Goal: Information Seeking & Learning: Learn about a topic

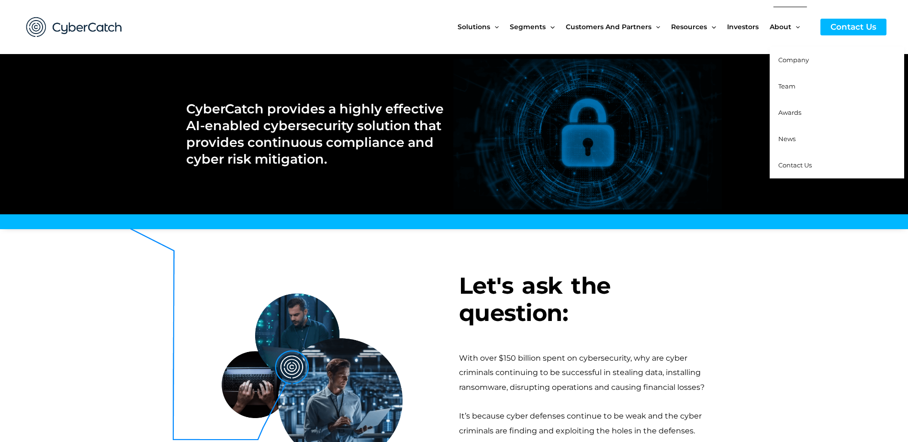
click at [789, 86] on span "Team" at bounding box center [786, 86] width 17 height 8
click at [795, 85] on span "Team" at bounding box center [786, 86] width 17 height 8
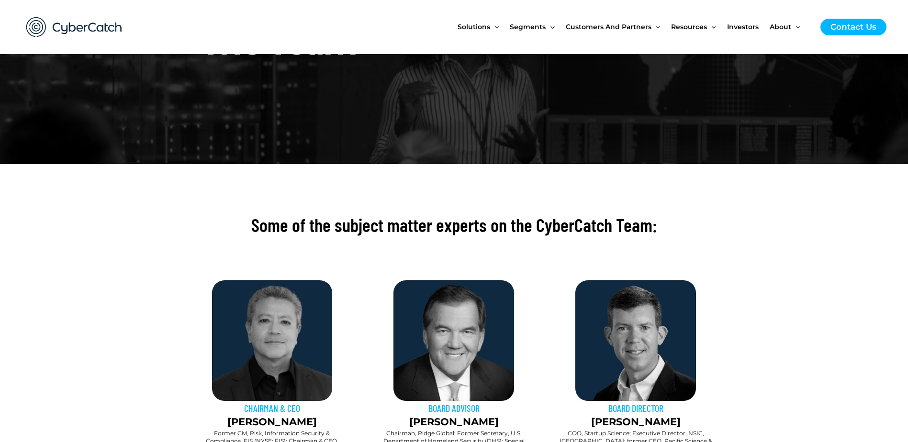
scroll to position [96, 0]
